Goal: Task Accomplishment & Management: Manage account settings

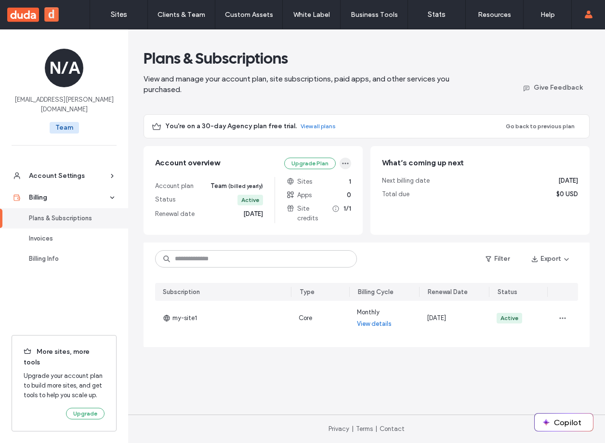
click at [349, 163] on icon "button" at bounding box center [346, 163] width 8 height 8
click at [307, 185] on span "Change Plan" at bounding box center [291, 187] width 36 height 10
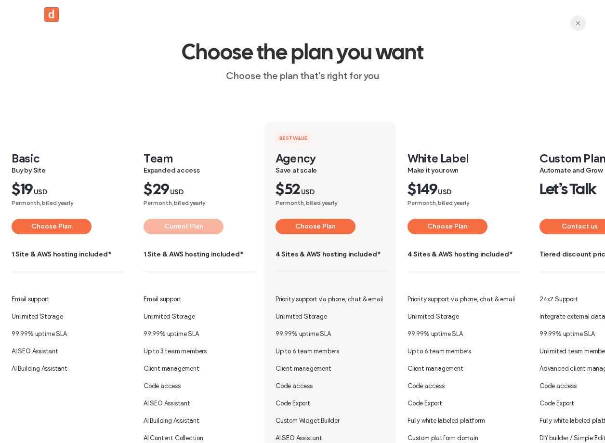
click at [580, 23] on icon "button" at bounding box center [578, 23] width 8 height 8
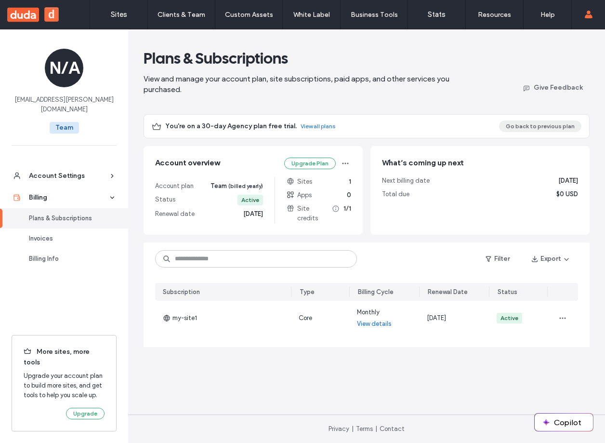
click at [541, 125] on button "Go back to previous plan" at bounding box center [540, 126] width 82 height 12
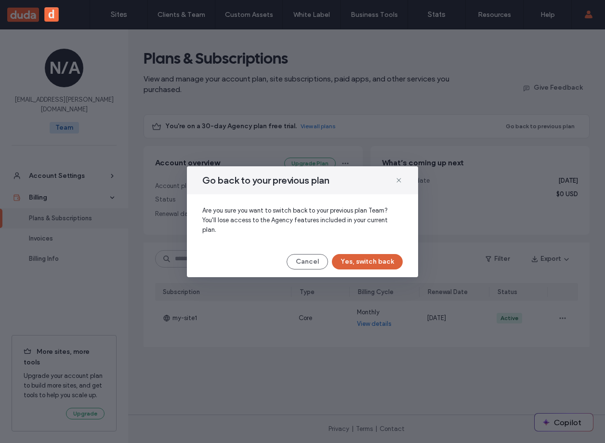
click at [349, 256] on button "Yes, switch back" at bounding box center [367, 261] width 71 height 15
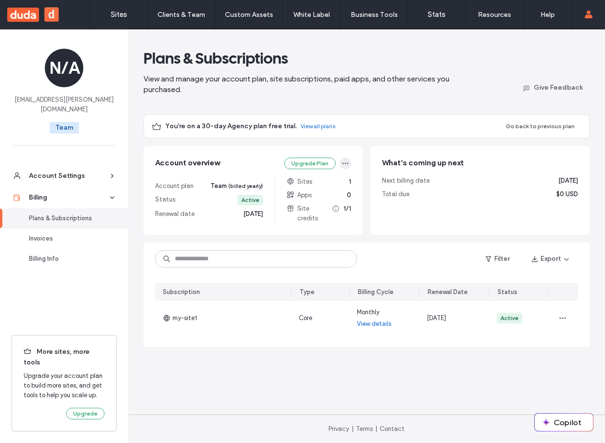
click at [349, 160] on span "button" at bounding box center [346, 164] width 12 height 12
click at [521, 124] on button "Go back to previous plan" at bounding box center [540, 126] width 82 height 12
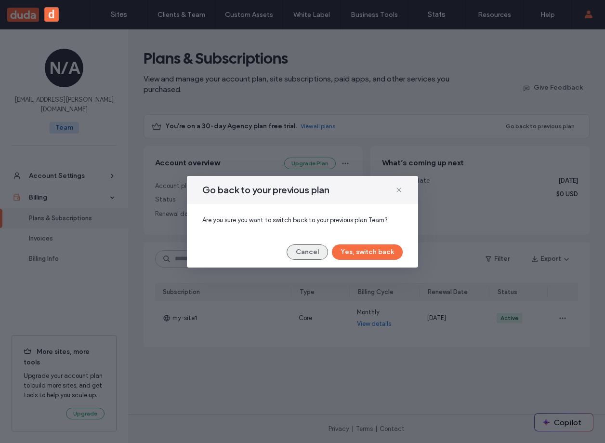
click at [322, 252] on button "Cancel" at bounding box center [307, 251] width 41 height 15
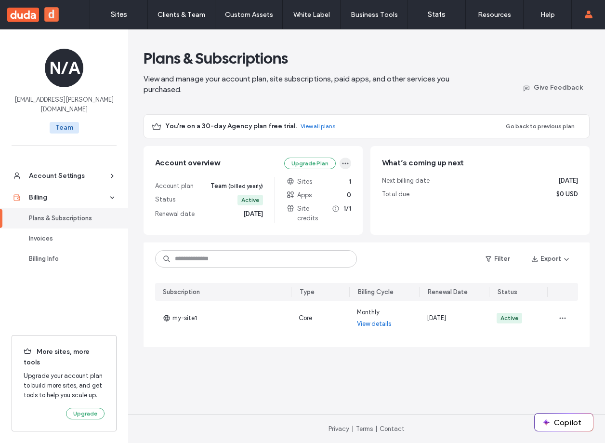
click at [345, 158] on span "button" at bounding box center [346, 164] width 12 height 12
click at [344, 163] on icon "button" at bounding box center [346, 163] width 8 height 8
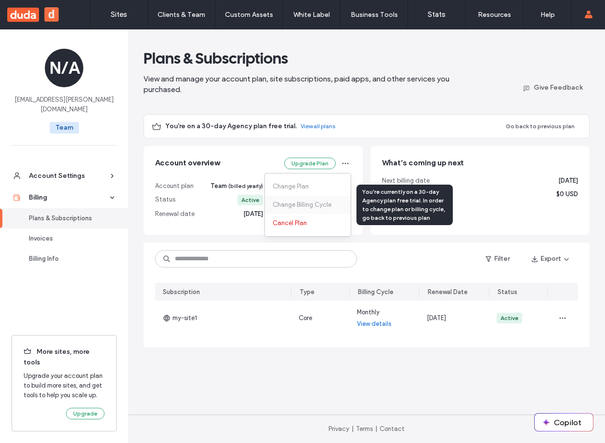
click at [332, 210] on div "Change Billing Cycle" at bounding box center [308, 205] width 86 height 18
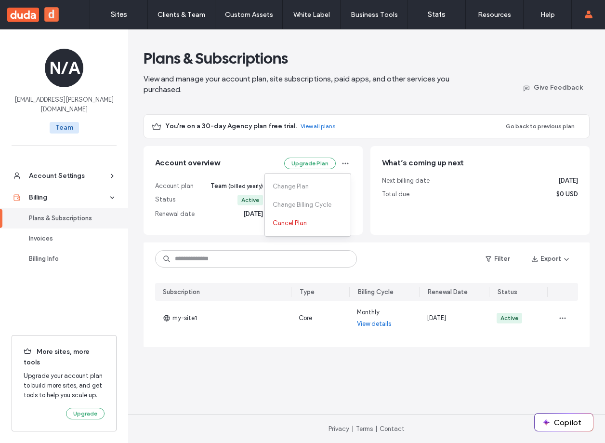
click at [442, 105] on main "Plans & Subscriptions View and manage your account plan, site subscriptions, pa…" at bounding box center [366, 221] width 477 height 385
click at [522, 122] on button "Go back to previous plan" at bounding box center [540, 126] width 82 height 12
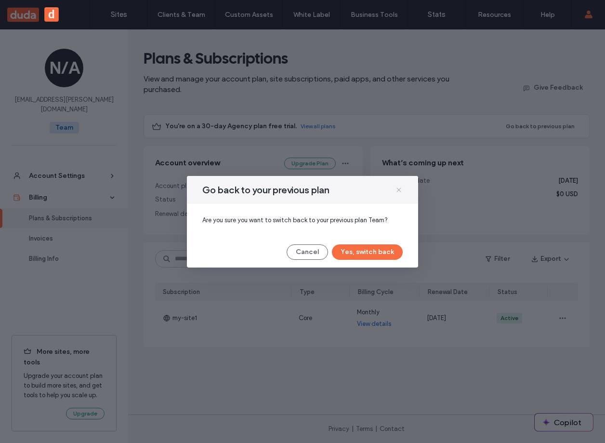
click at [400, 186] on icon at bounding box center [399, 190] width 8 height 8
